Goal: Task Accomplishment & Management: Manage account settings

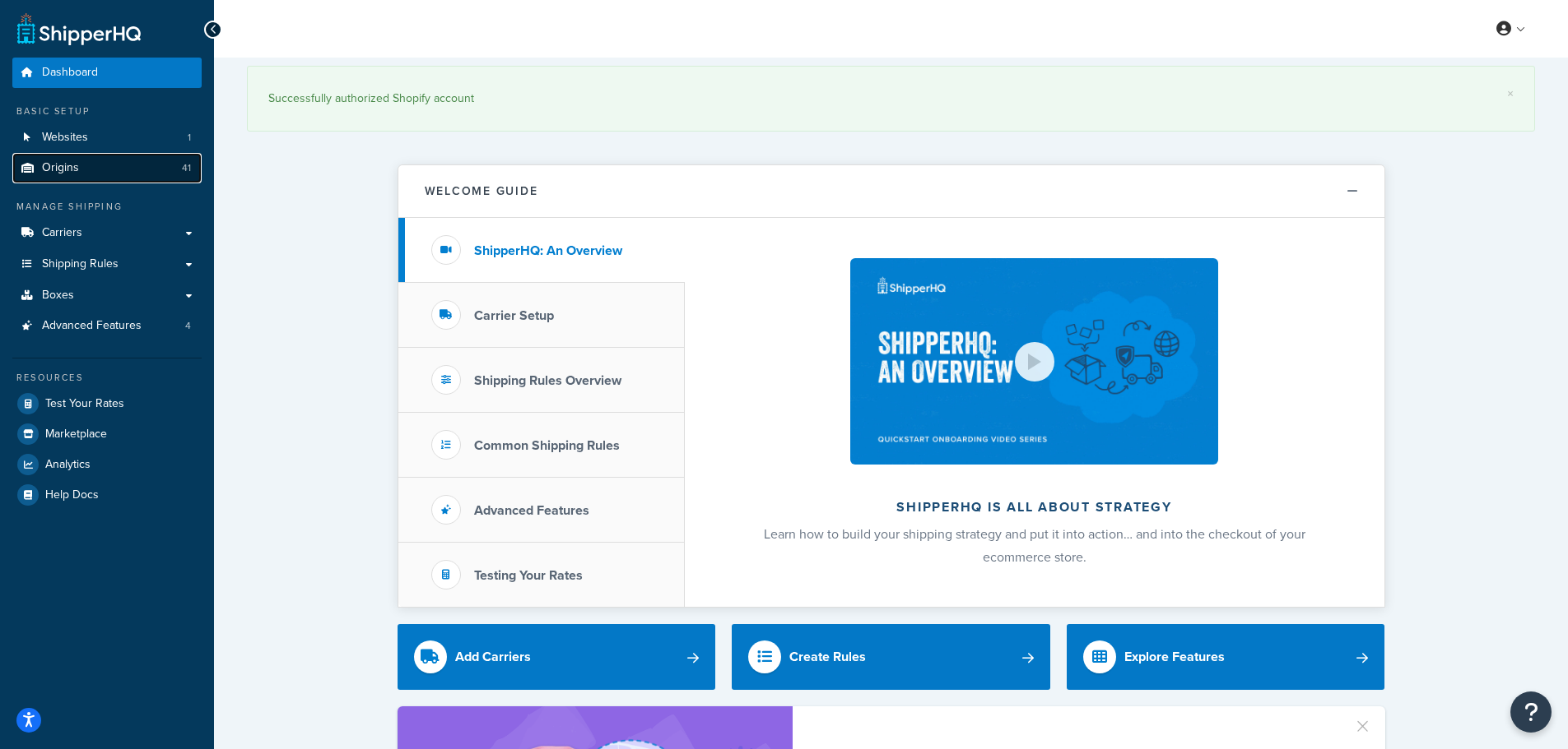
click at [60, 163] on span "Origins" at bounding box center [60, 168] width 37 height 14
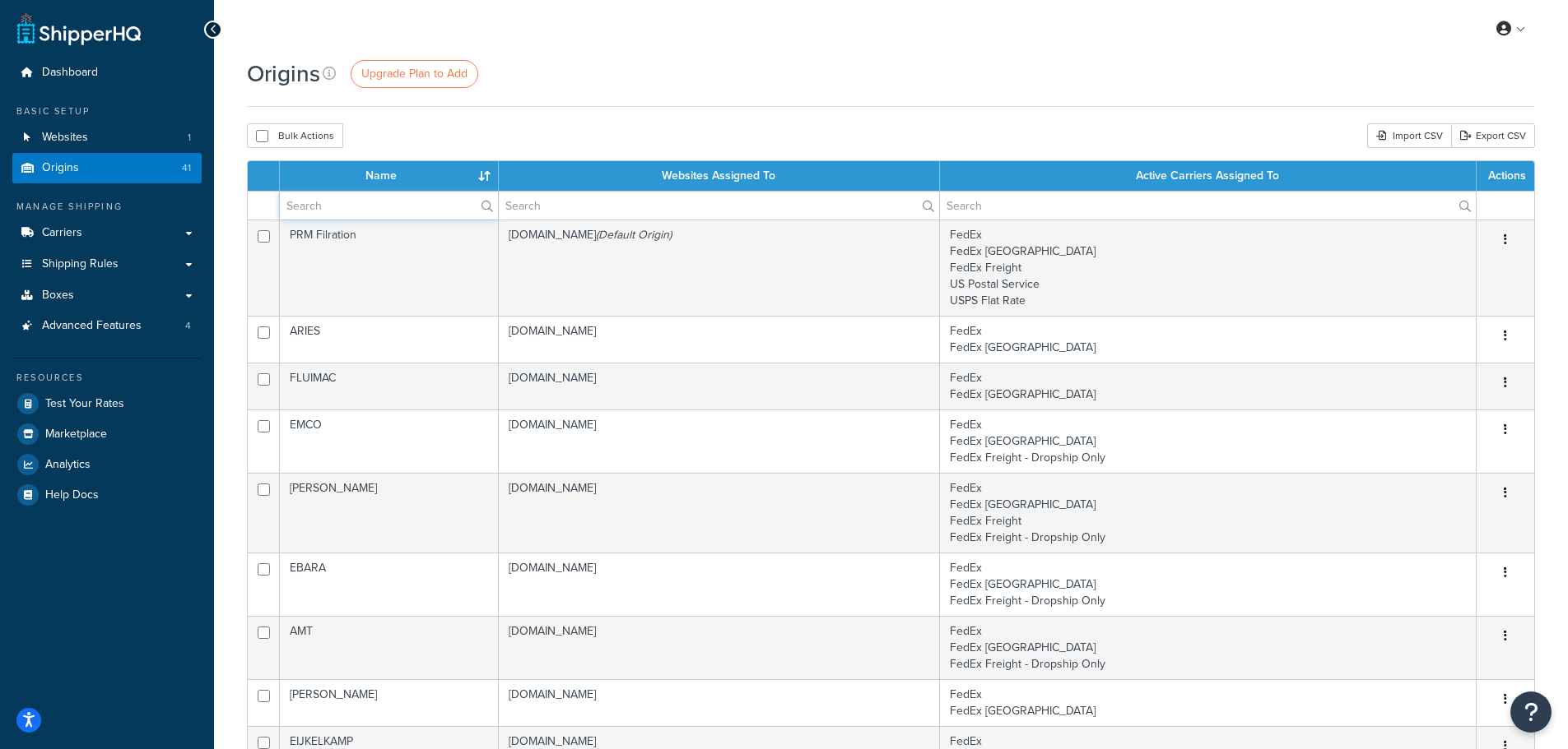
click at [358, 206] on input "text" at bounding box center [388, 205] width 218 height 28
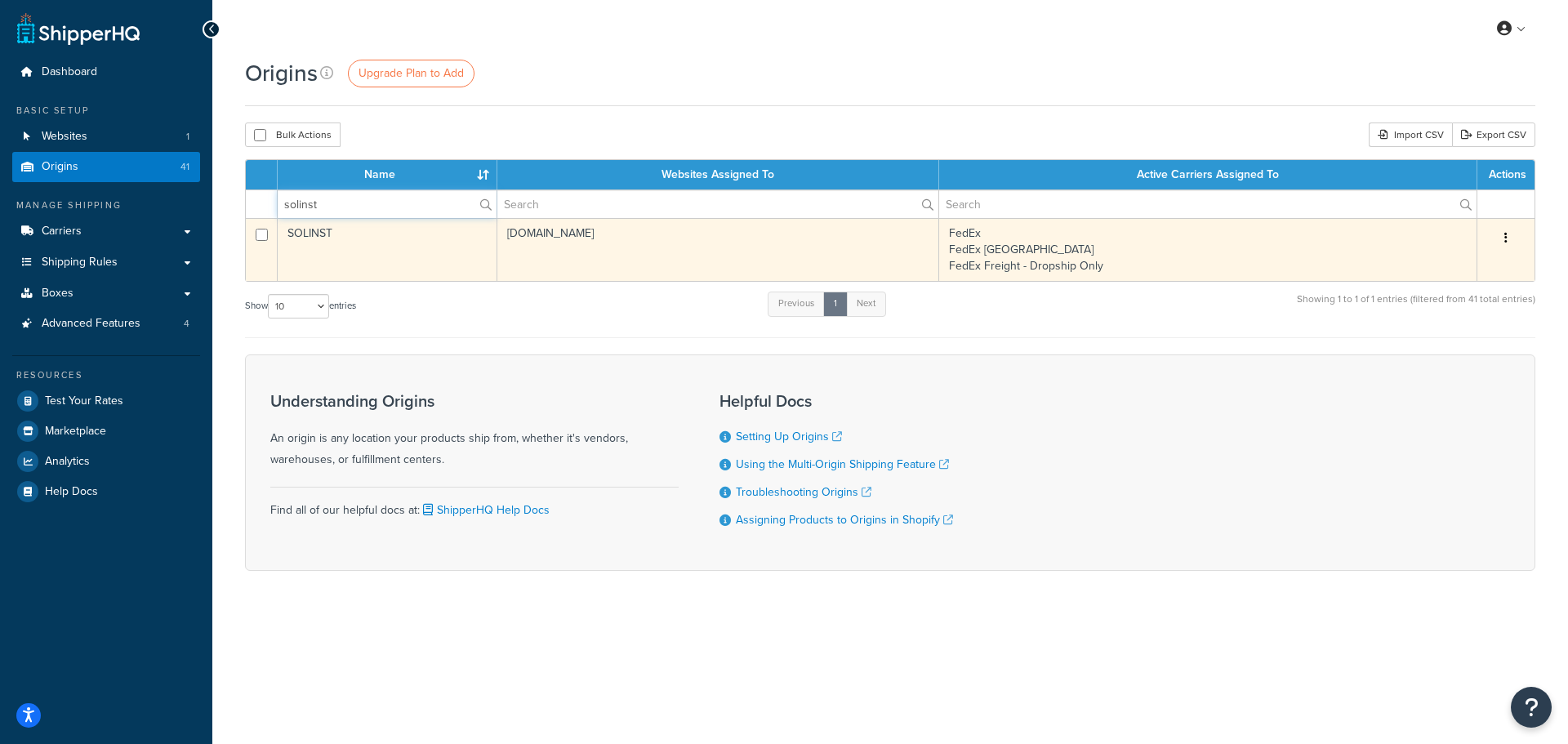
type input "solinst"
click at [356, 242] on td "SOLINST" at bounding box center [387, 249] width 220 height 63
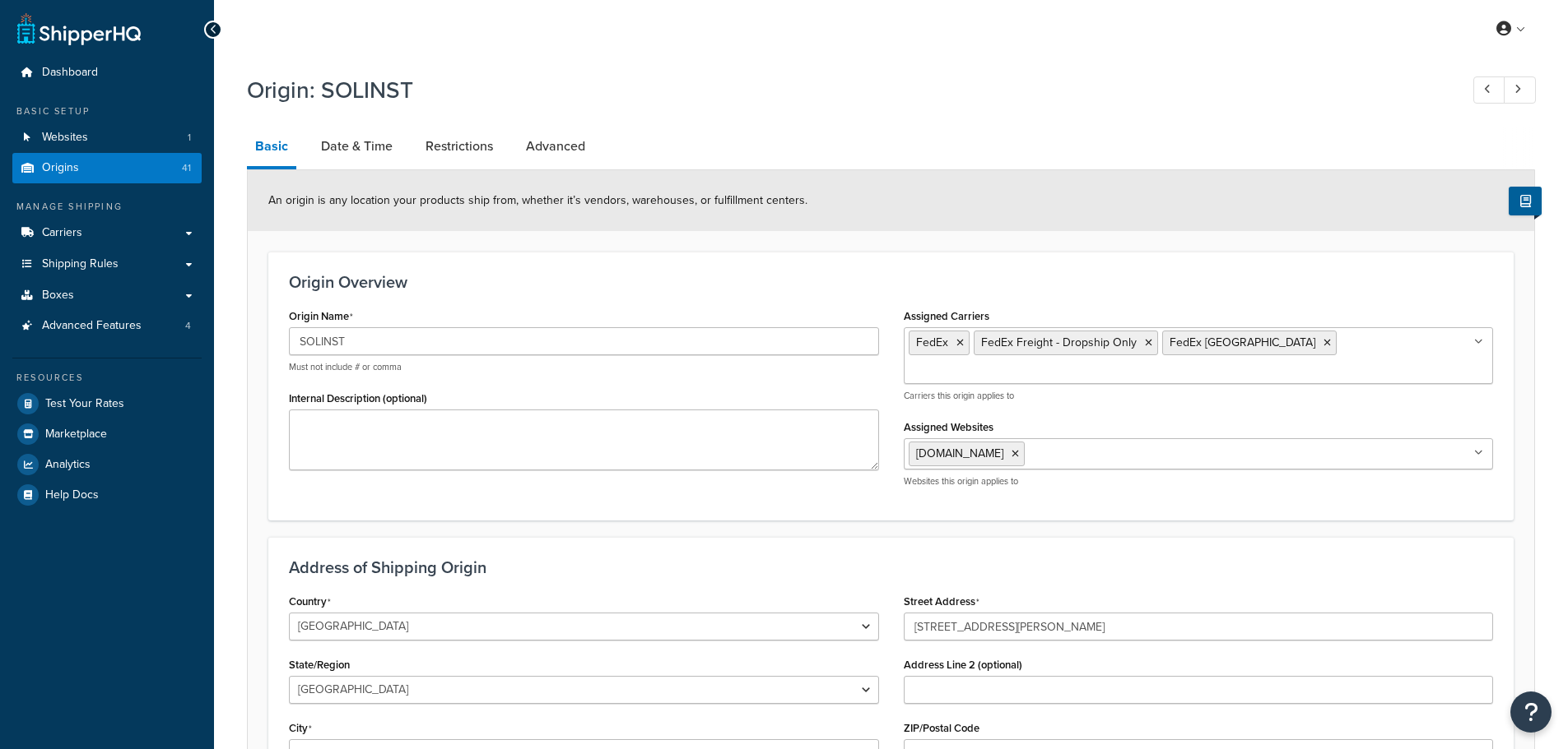
select select "1039"
select select "69"
click at [498, 149] on link "Restrictions" at bounding box center [459, 146] width 84 height 39
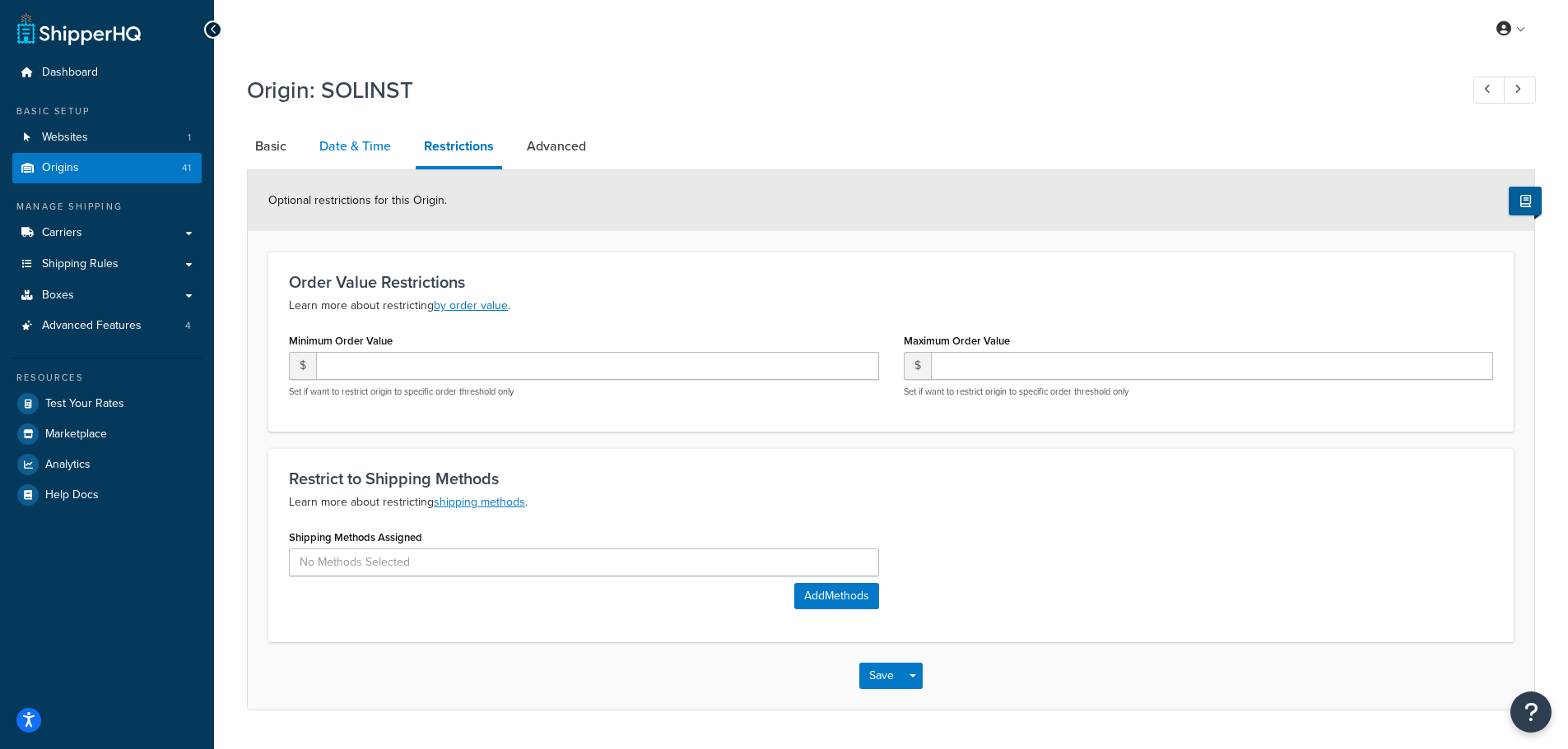
click at [390, 145] on link "Date & Time" at bounding box center [355, 146] width 88 height 39
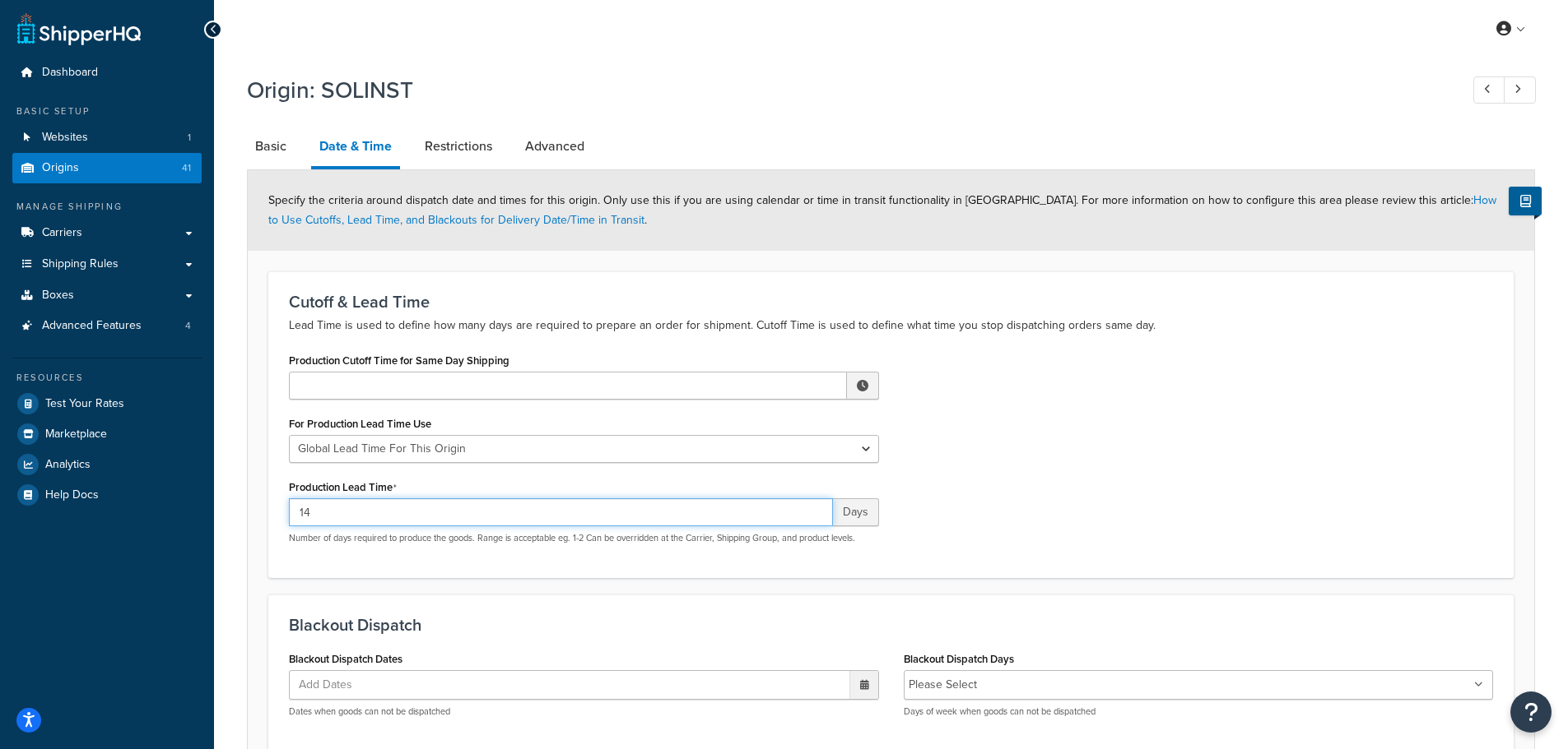
click at [345, 517] on input "14" at bounding box center [560, 512] width 544 height 28
click at [352, 504] on input "14" at bounding box center [560, 512] width 544 height 28
type input "14-35"
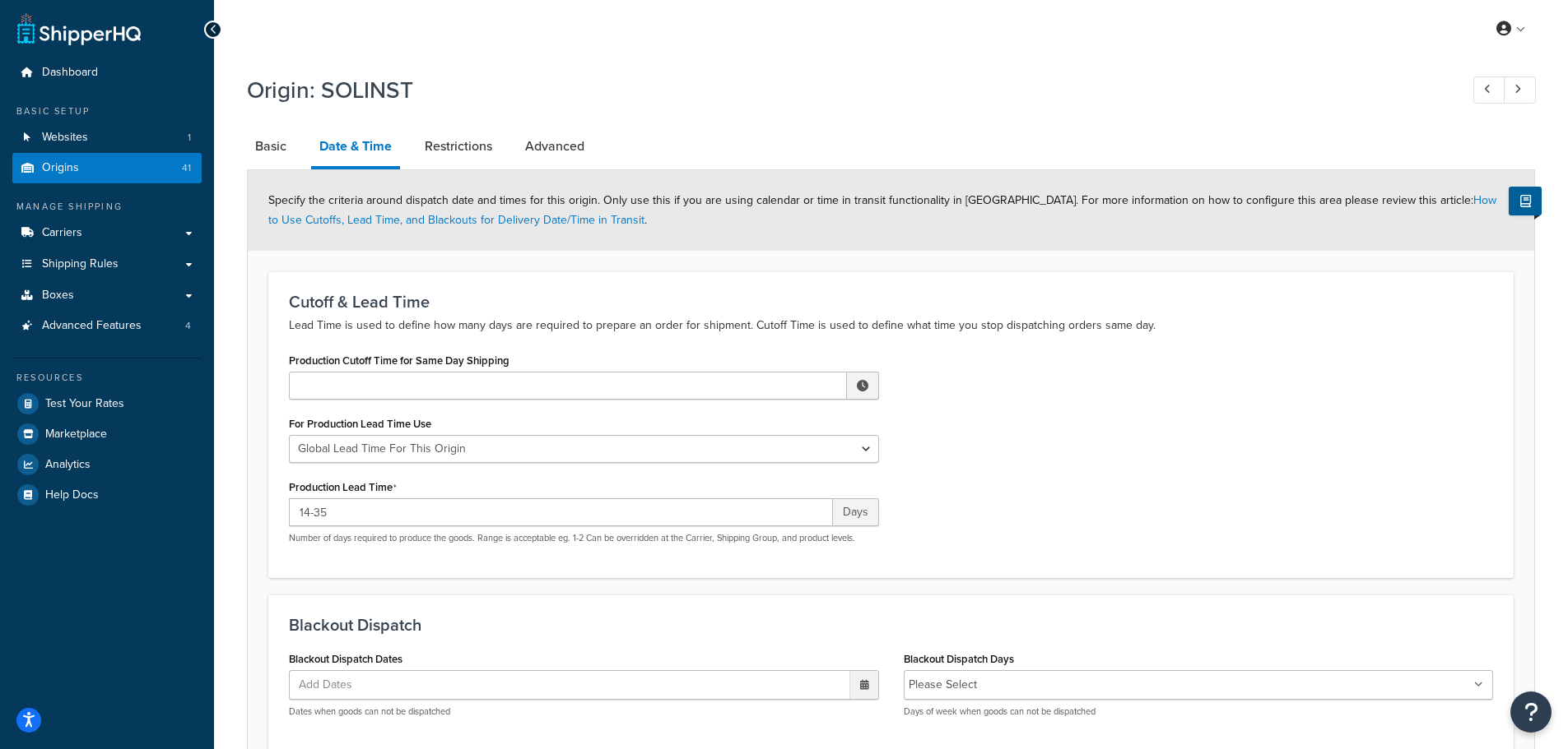
click at [970, 491] on div "Production Cutoff Time for Same Day Shipping ▲ 12 ▼ : ▲ 00 ▼ ▲ AM ▼ For Product…" at bounding box center [890, 452] width 1229 height 208
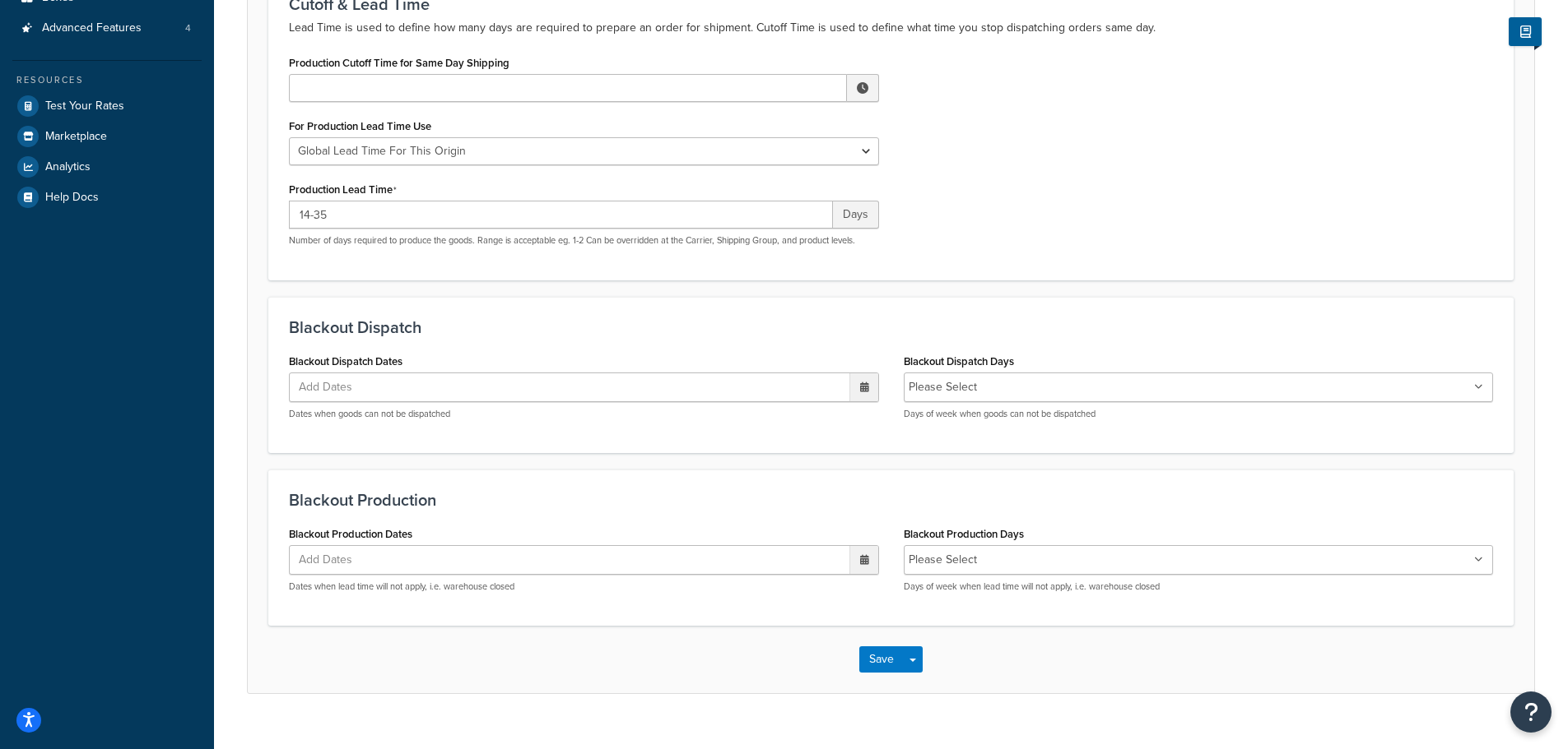
scroll to position [326, 0]
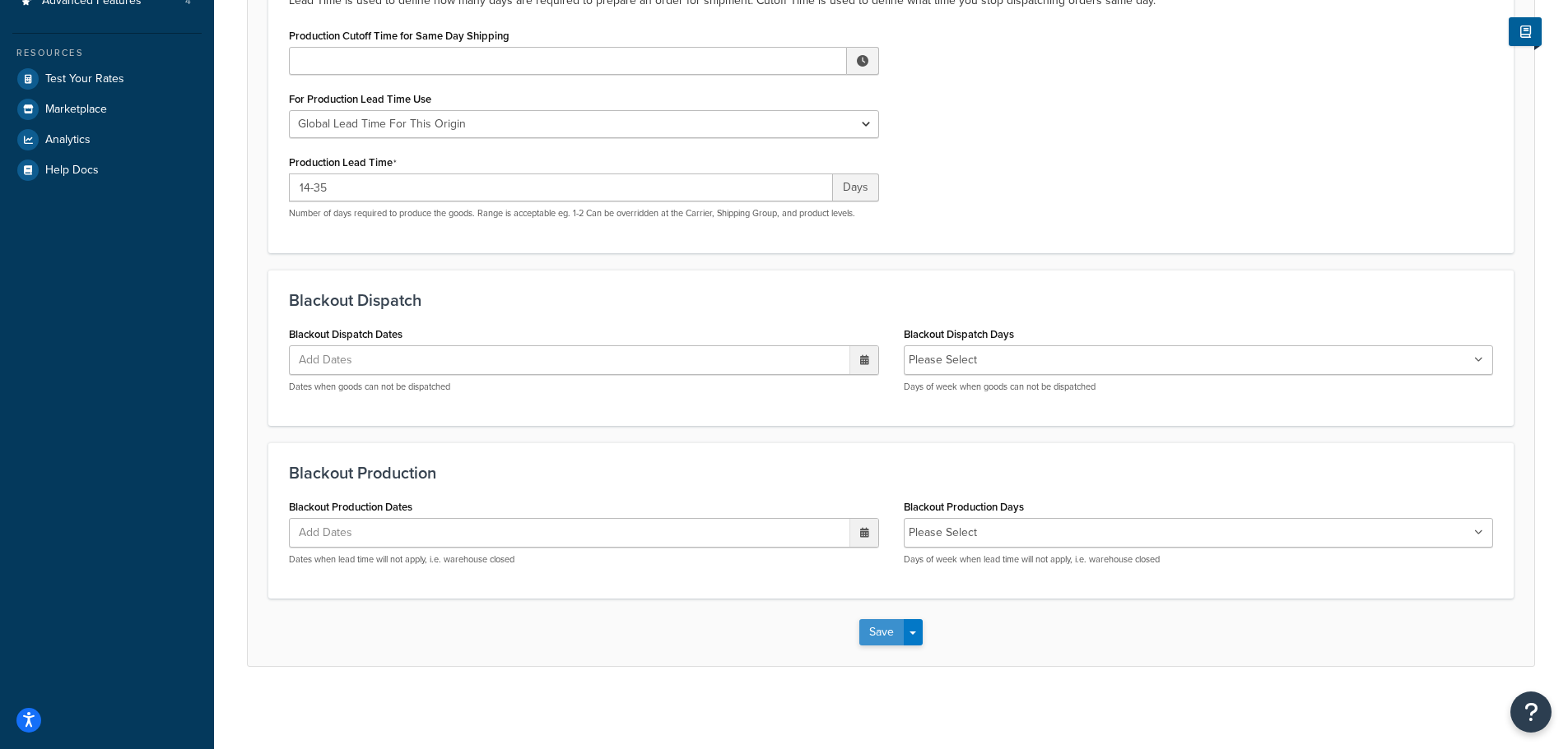
click at [877, 641] on button "Save" at bounding box center [881, 632] width 45 height 26
